Goal: Task Accomplishment & Management: Use online tool/utility

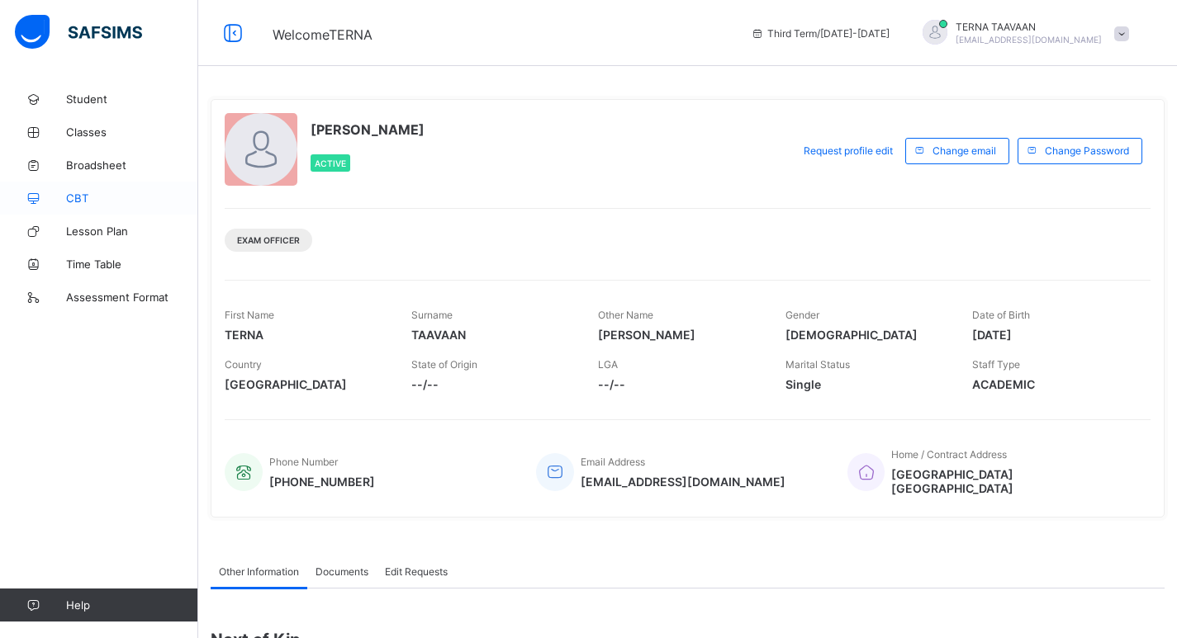
click at [76, 197] on span "CBT" at bounding box center [132, 198] width 132 height 13
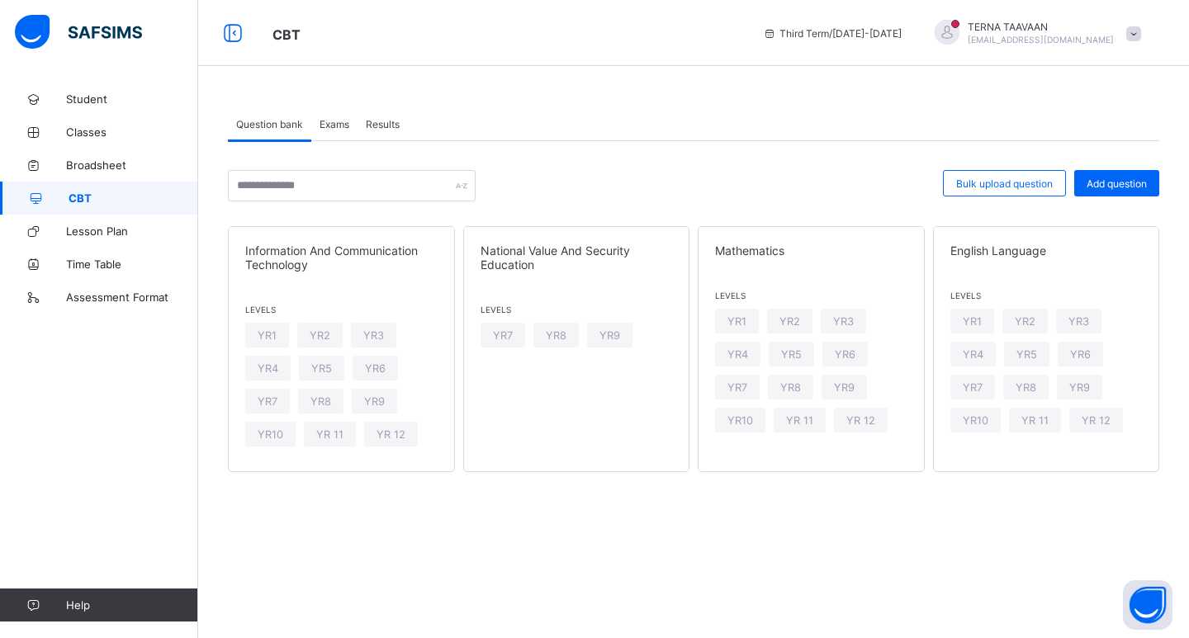
click at [336, 122] on span "Exams" at bounding box center [335, 124] width 30 height 12
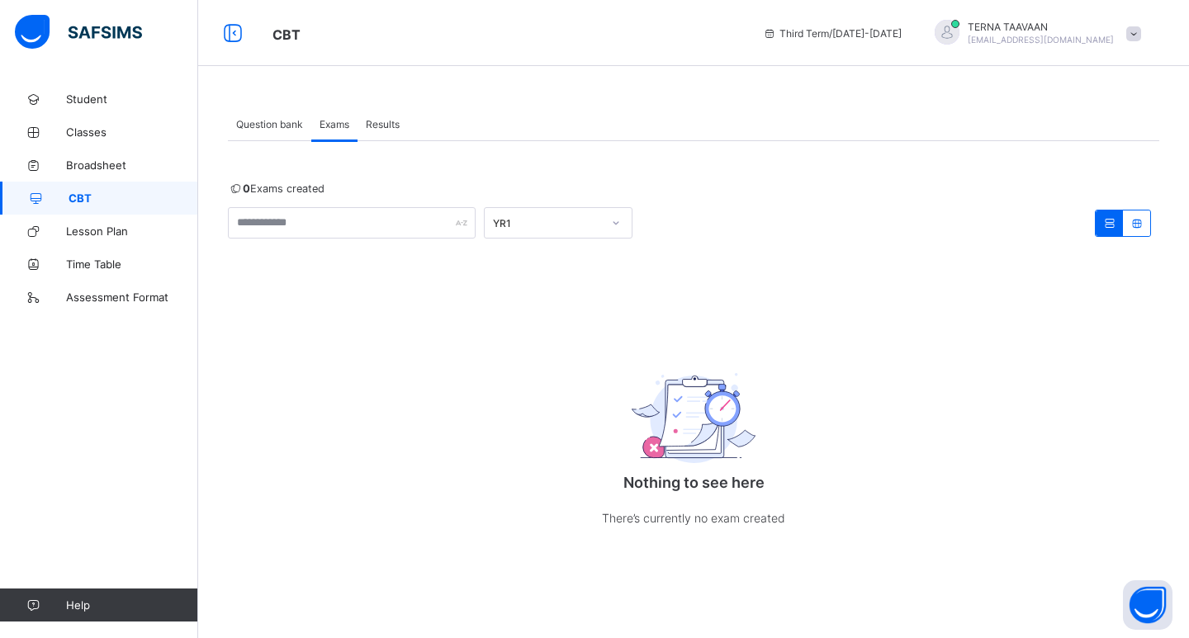
click at [772, 335] on div "Nothing to see here There’s currently no exam created" at bounding box center [694, 445] width 330 height 234
click at [773, 332] on div "Nothing to see here There’s currently no exam created" at bounding box center [694, 445] width 330 height 234
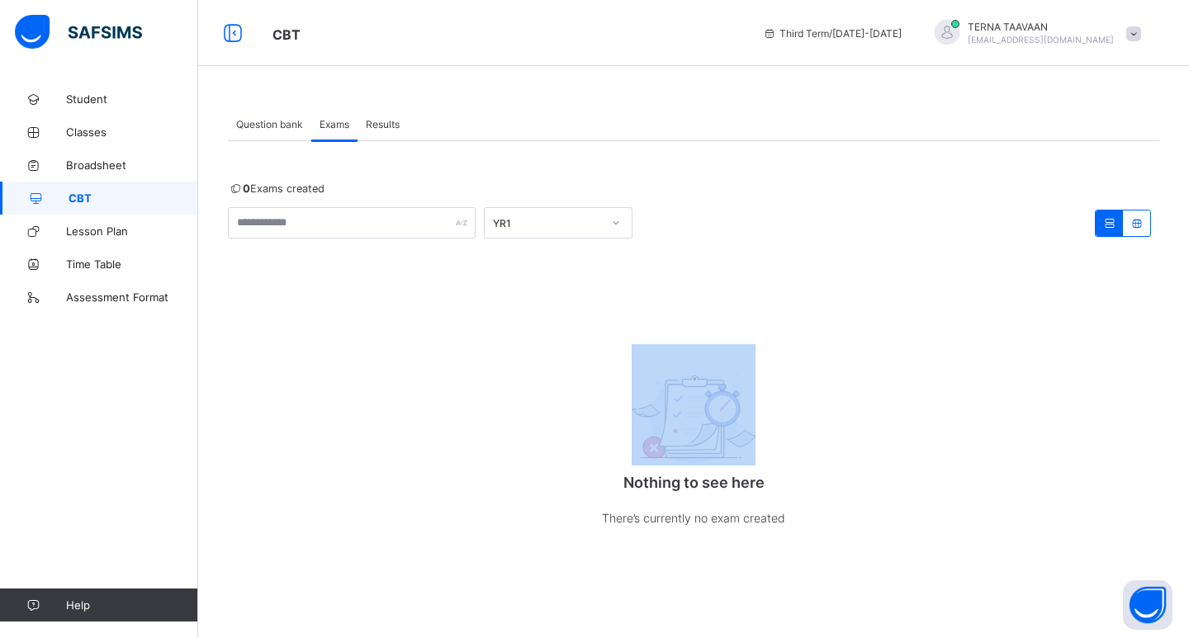
click at [774, 331] on div "Nothing to see here There’s currently no exam created" at bounding box center [694, 445] width 330 height 234
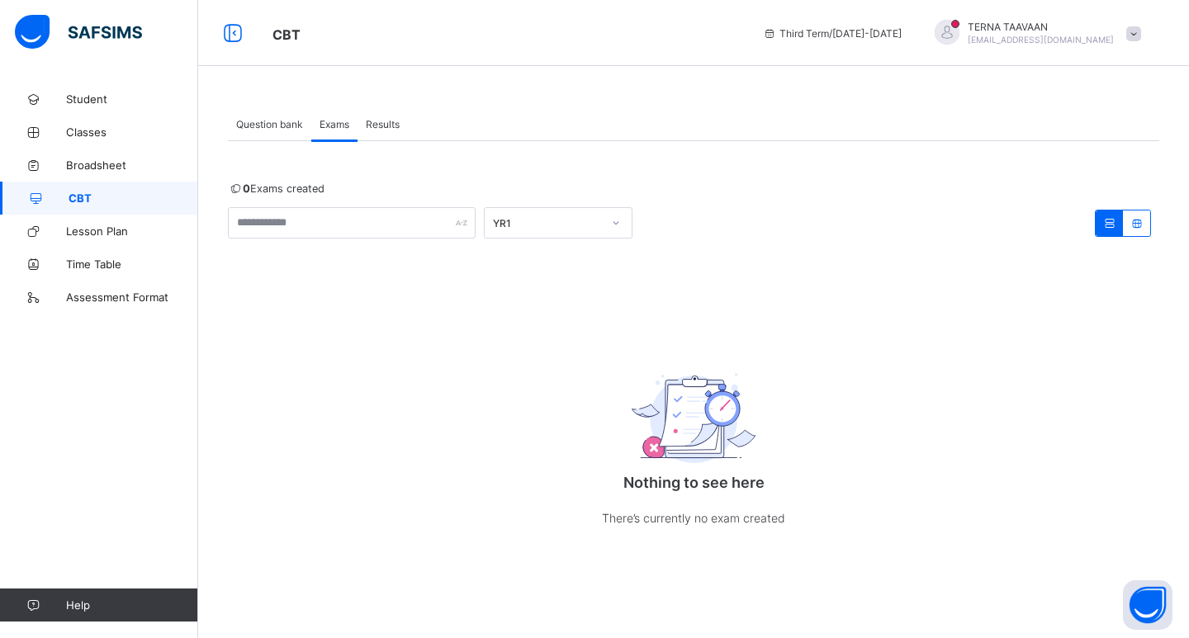
click at [625, 219] on div at bounding box center [616, 223] width 28 height 26
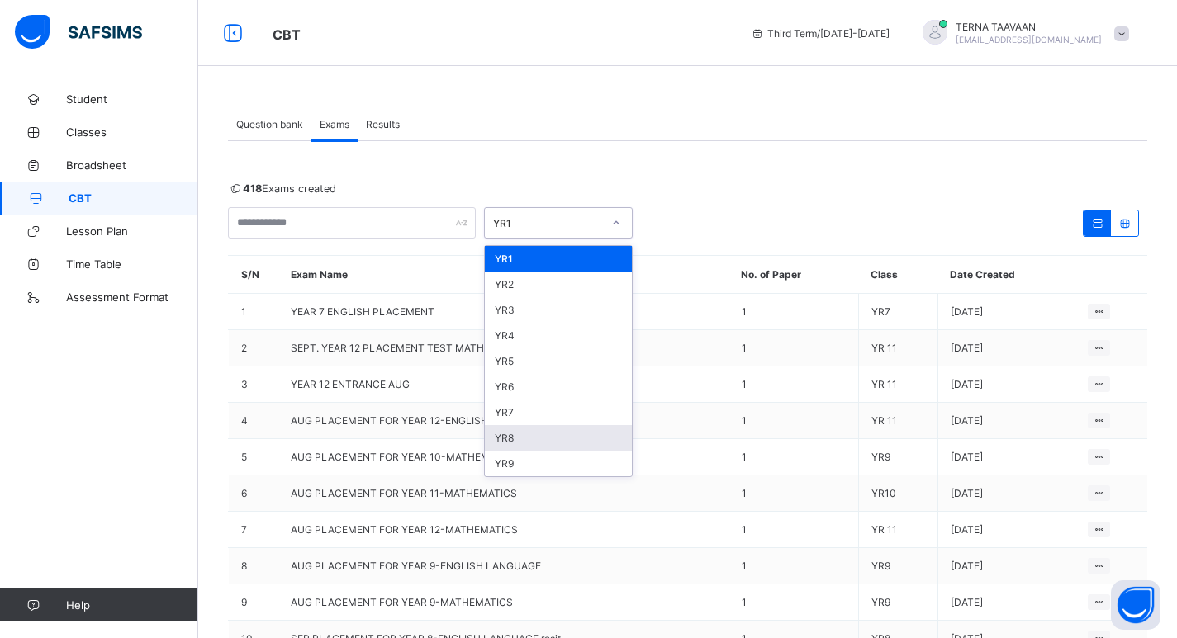
click at [514, 442] on div "YR8" at bounding box center [558, 438] width 147 height 26
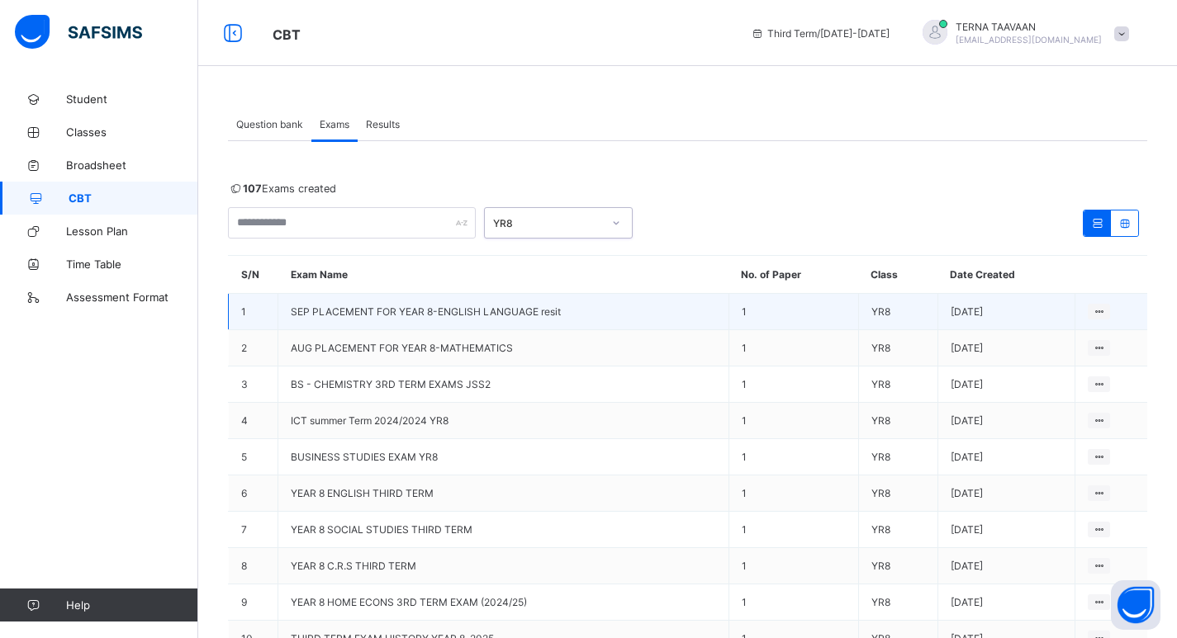
click at [397, 306] on span "SEP PLACEMENT FOR YEAR 8-ENGLISH LANGUAGE resit" at bounding box center [426, 312] width 270 height 12
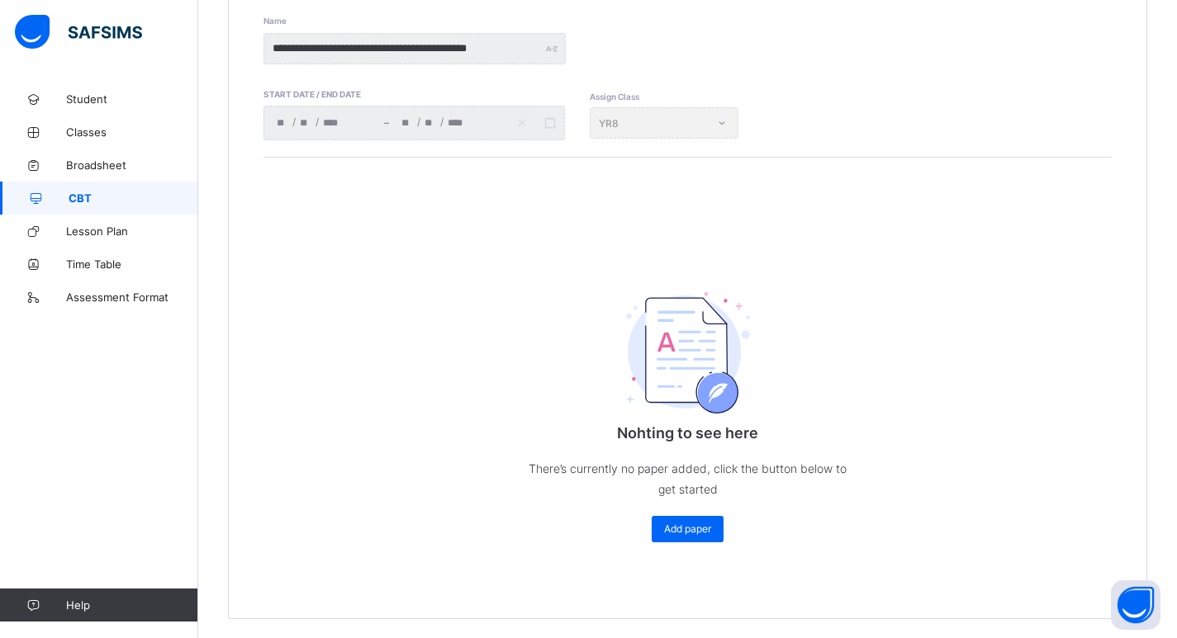
scroll to position [292, 0]
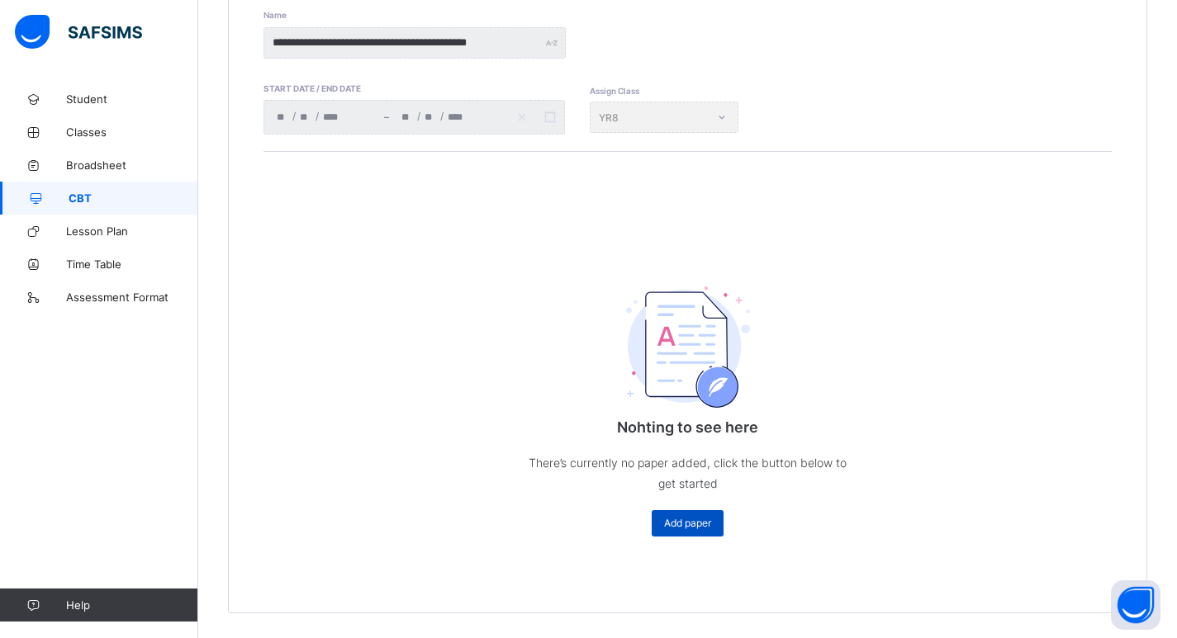
click at [709, 536] on div "Add paper" at bounding box center [688, 523] width 72 height 26
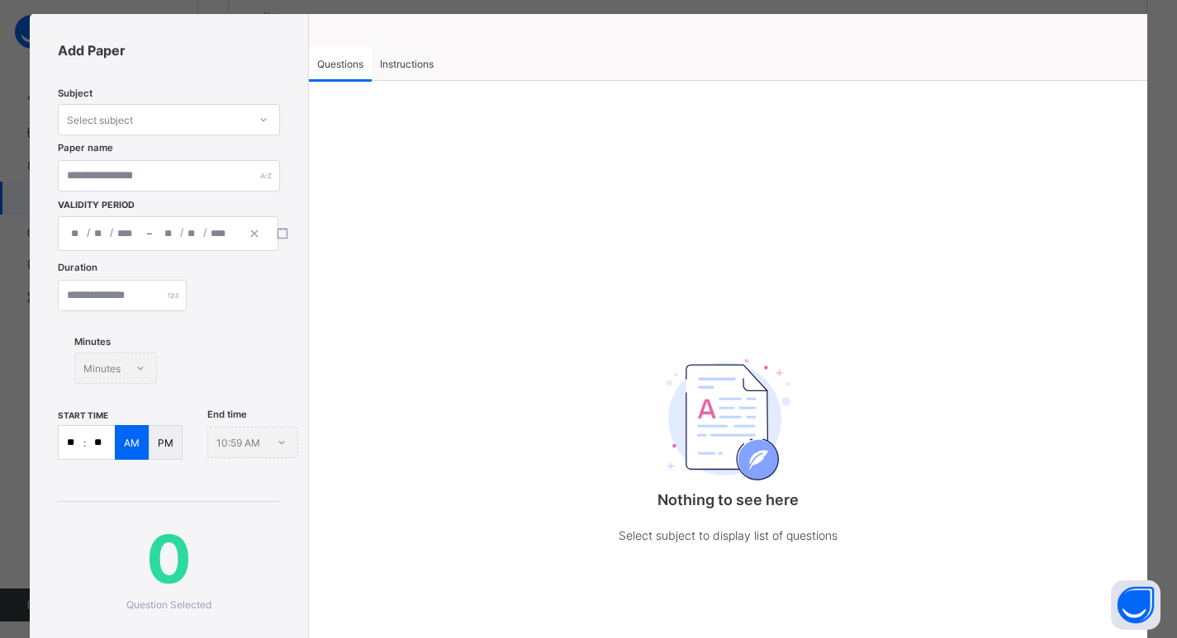
scroll to position [0, 0]
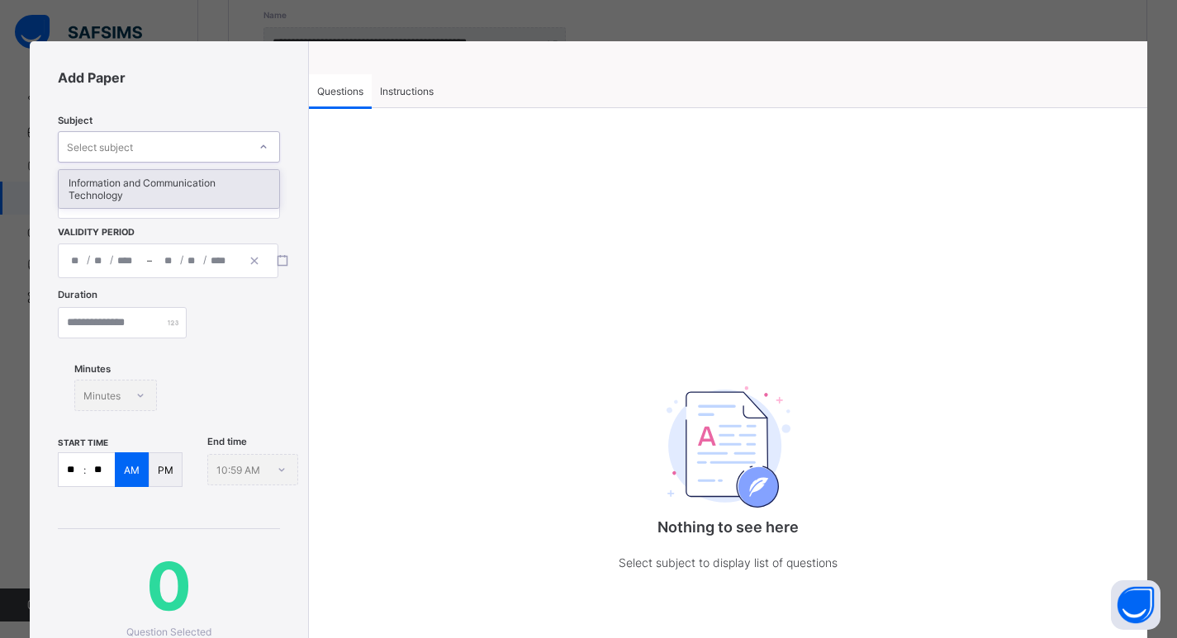
click at [250, 146] on div at bounding box center [263, 147] width 28 height 26
click at [480, 222] on div "Nothing to see here Select subject to display list of questions" at bounding box center [728, 433] width 838 height 593
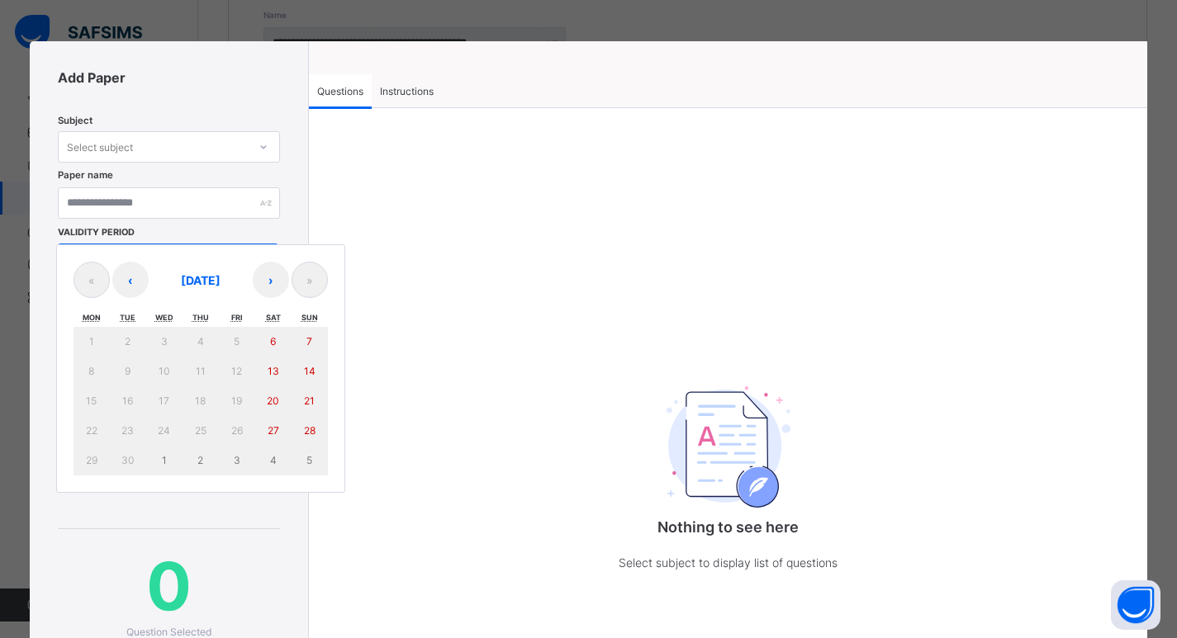
click at [212, 263] on div "/ / – / / « ‹ September 2025 › » Mon Tue Wed Thu Fri Sat Sun 1 2 3 4 5 6 7 8 9 …" at bounding box center [168, 261] width 221 height 35
click at [175, 399] on div "1 2 3 4 5 6 7 8 9 10 11 12 13 14 15 16 17 18 19 20 21 22 23 24 25 26 27 28 29 3…" at bounding box center [200, 401] width 254 height 149
click at [239, 381] on div "1 2 3 4 5 6 7 8 9 10 11 12 13 14 15 16 17 18 19 20 21 22 23 24 25 26 27 28 29 3…" at bounding box center [200, 401] width 254 height 149
click at [253, 393] on div "1 2 3 4 5 6 7 8 9 10 11 12 13 14 15 16 17 18 19 20 21 22 23 24 25 26 27 28 29 3…" at bounding box center [200, 401] width 254 height 149
click at [187, 360] on div "1 2 3 4 5 6 7 8 9 10 11 12 13 14 15 16 17 18 19 20 21 22 23 24 25 26 27 28 29 3…" at bounding box center [200, 401] width 254 height 149
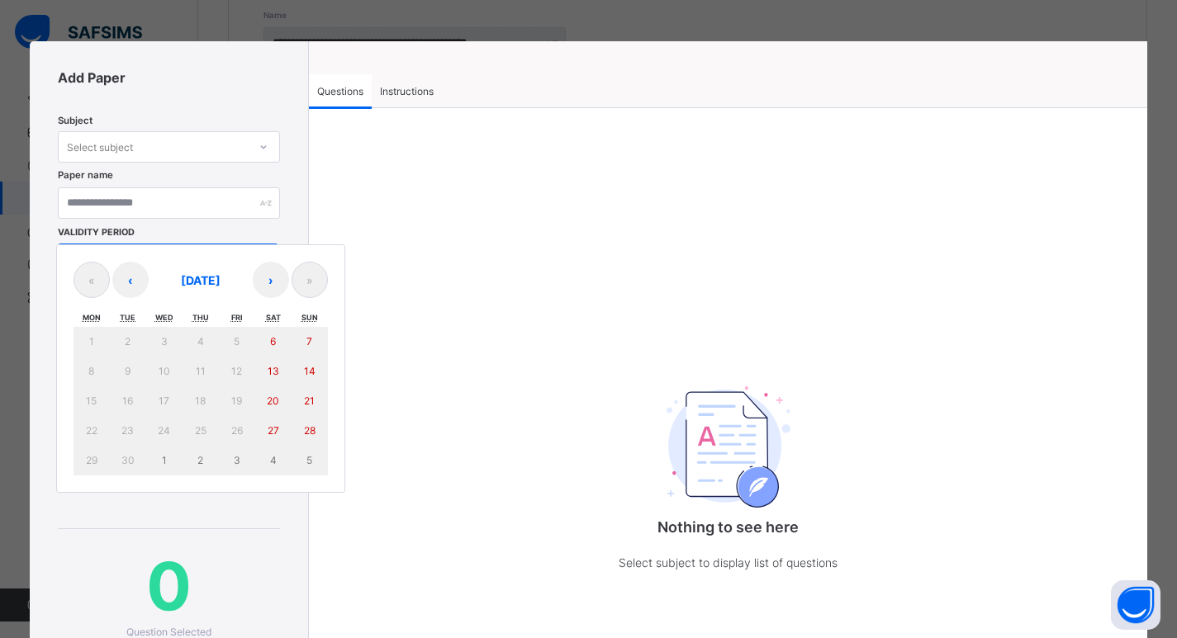
click at [171, 368] on div "1 2 3 4 5 6 7 8 9 10 11 12 13 14 15 16 17 18 19 20 21 22 23 24 25 26 27 28 29 3…" at bounding box center [200, 401] width 254 height 149
